Goal: Task Accomplishment & Management: Manage account settings

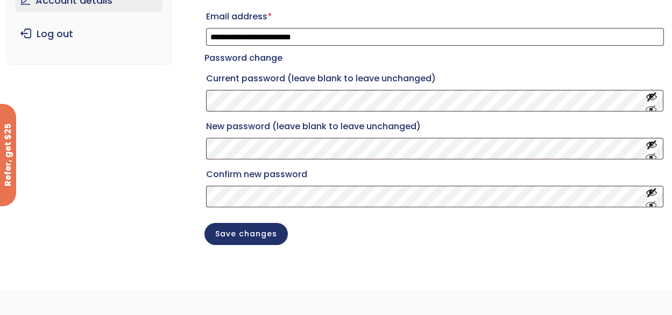
scroll to position [54, 0]
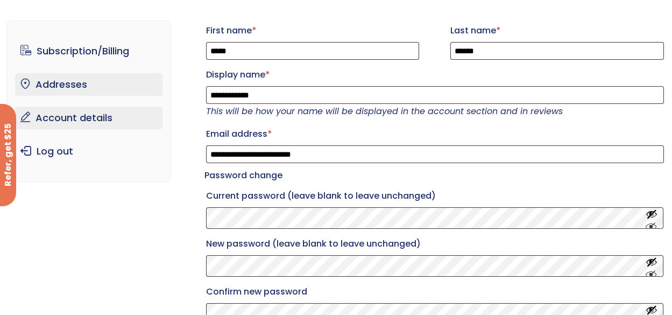
click at [85, 77] on link "Addresses" at bounding box center [89, 84] width 148 height 23
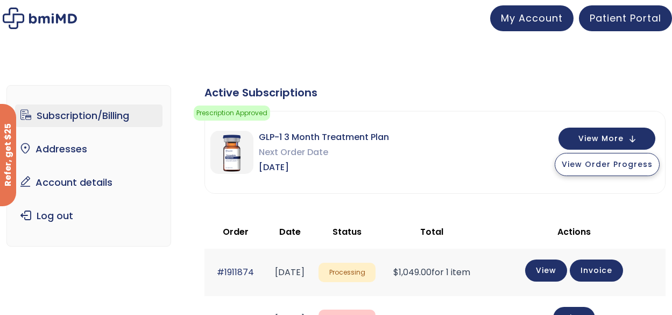
click at [623, 169] on span "View Order Progress" at bounding box center [607, 164] width 91 height 11
